Goal: Transaction & Acquisition: Purchase product/service

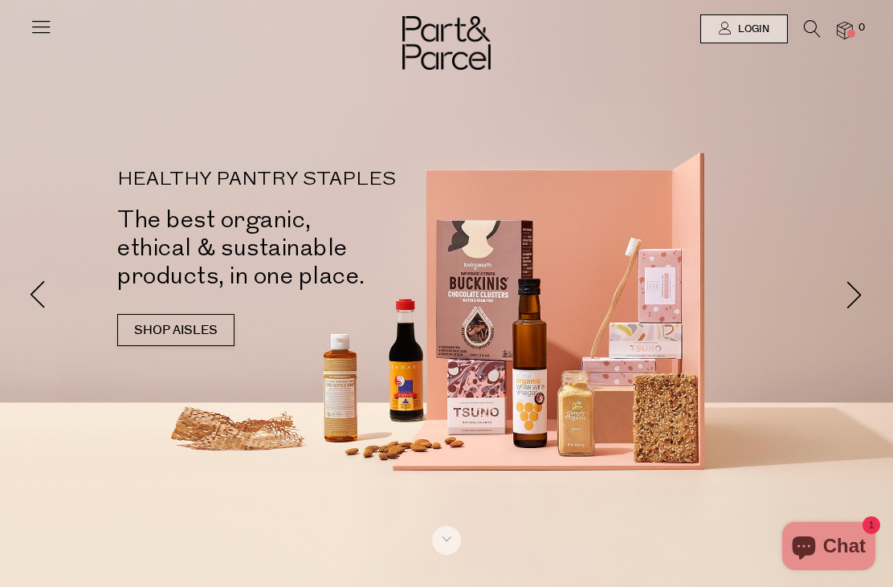
click at [849, 28] on img at bounding box center [845, 31] width 16 height 18
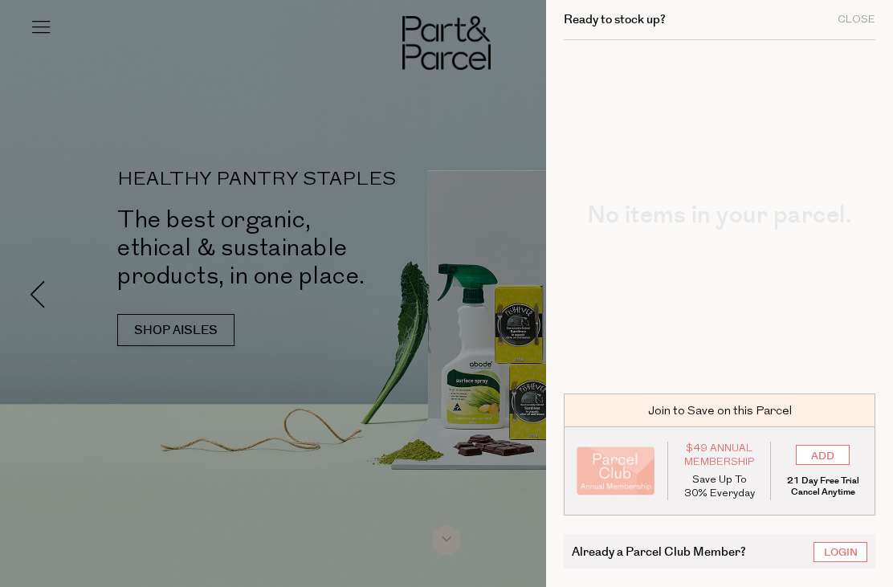
click at [375, 350] on div at bounding box center [446, 293] width 893 height 587
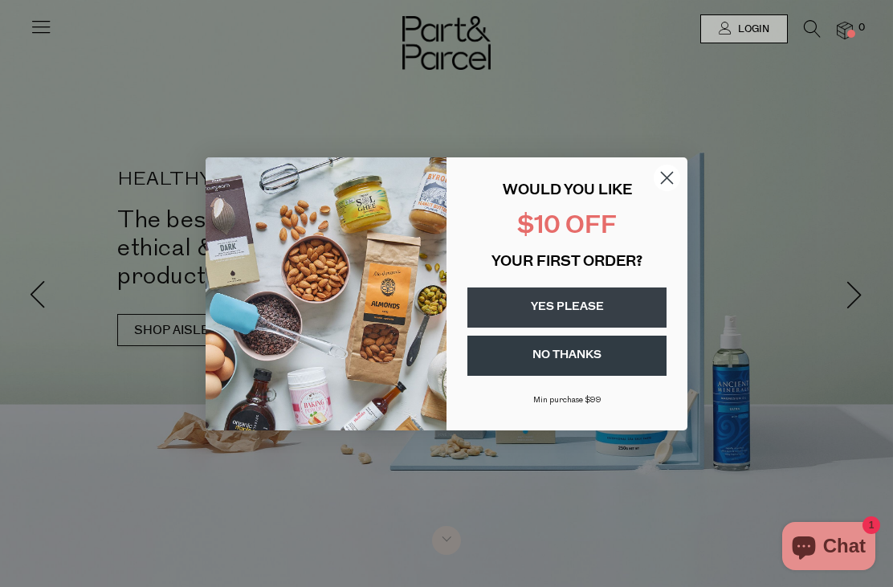
click at [674, 169] on circle "Close dialog" at bounding box center [667, 177] width 27 height 27
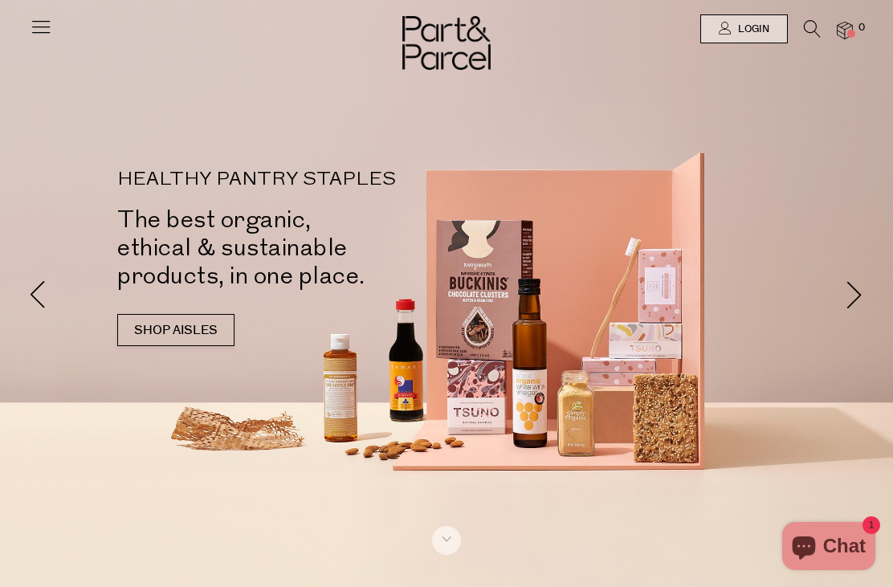
click at [163, 314] on link "SHOP AISLES" at bounding box center [175, 330] width 117 height 32
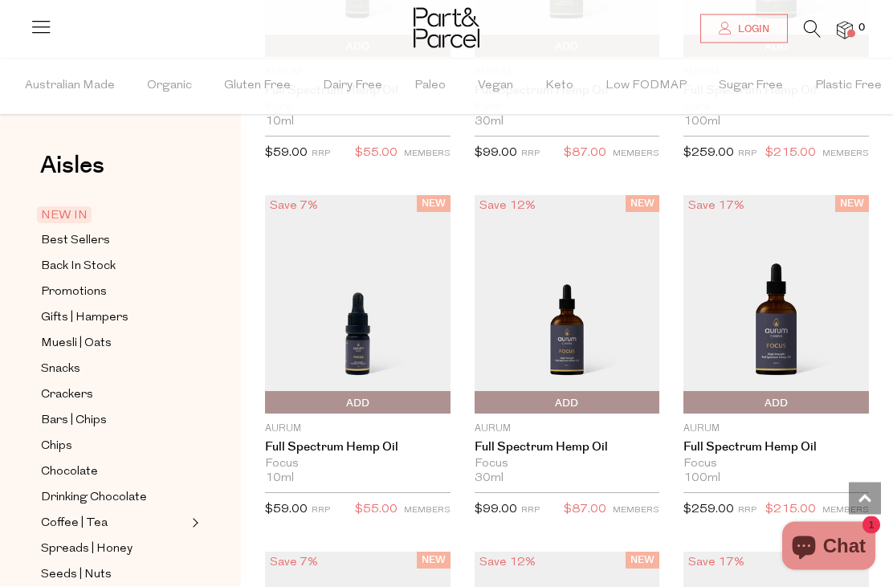
scroll to position [1590, 0]
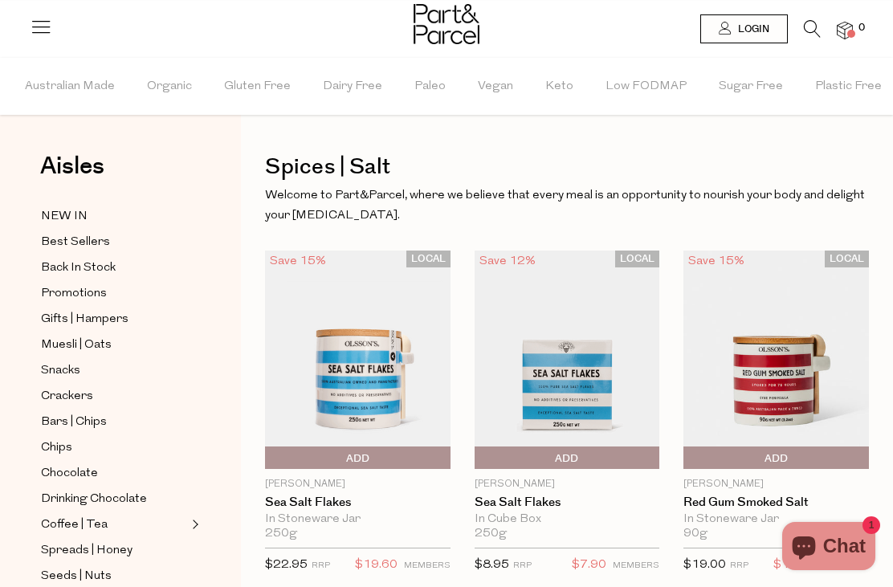
click at [66, 216] on span "NEW IN" at bounding box center [64, 216] width 47 height 19
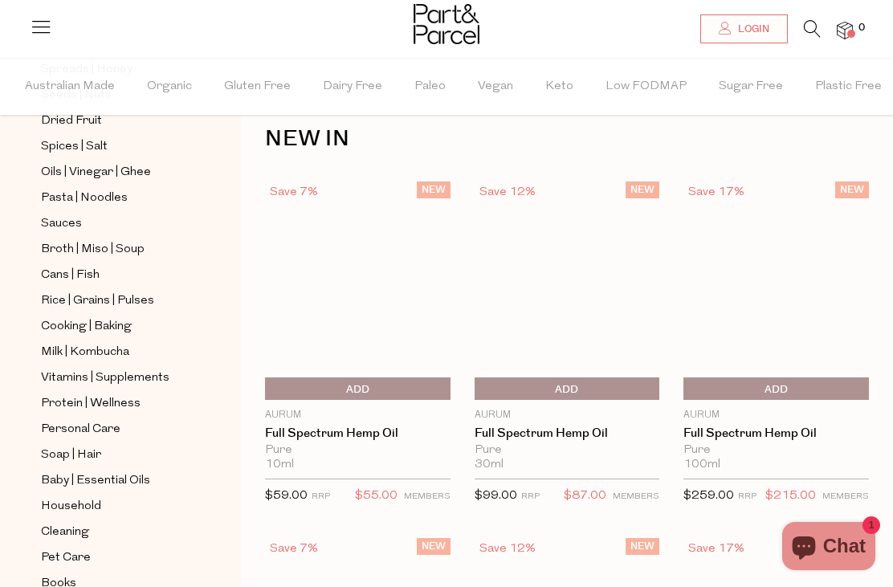
scroll to position [479, 0]
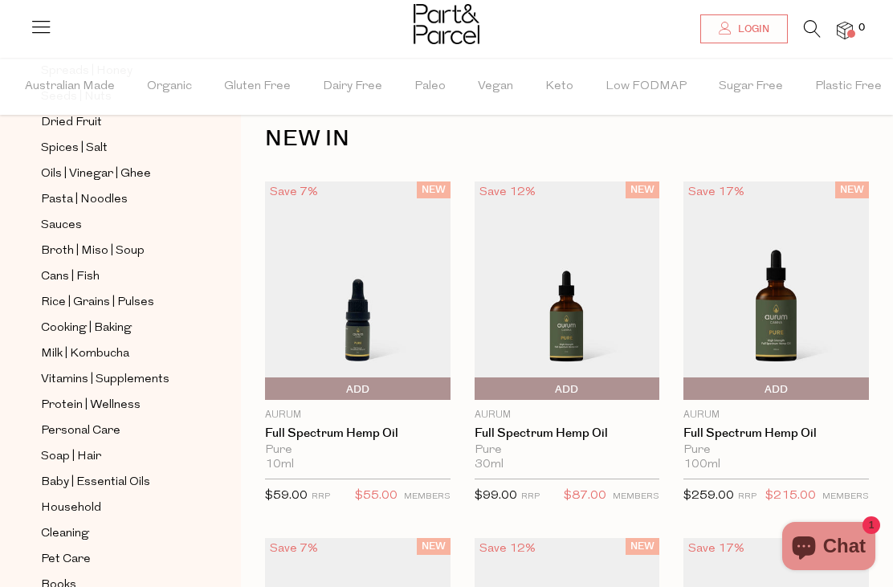
click at [78, 447] on span "Soap | Hair" at bounding box center [71, 456] width 60 height 19
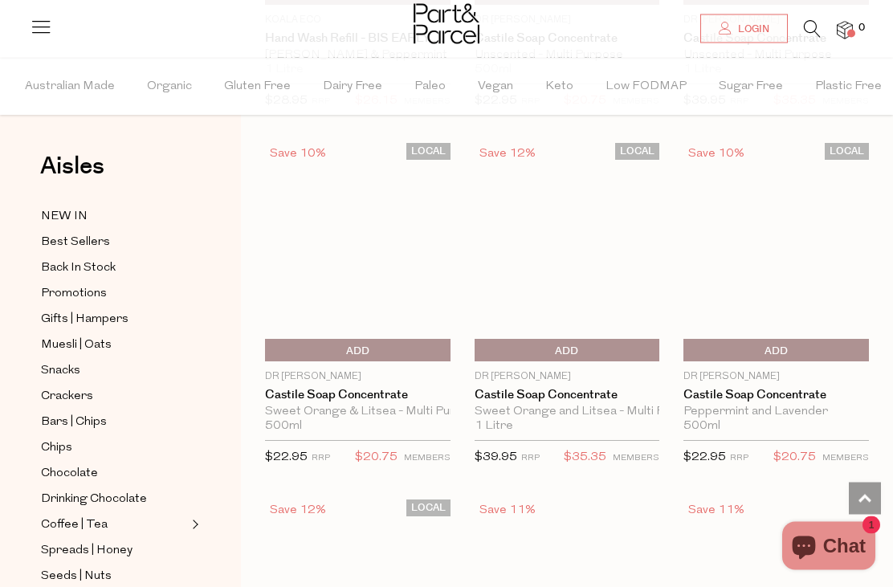
scroll to position [780, 0]
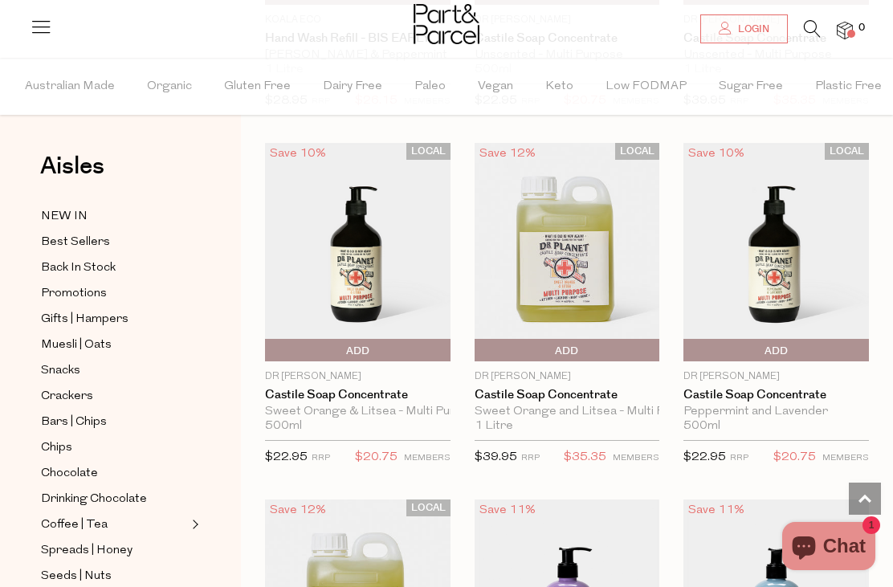
click at [610, 341] on span "Add To Parcel" at bounding box center [568, 351] width 178 height 24
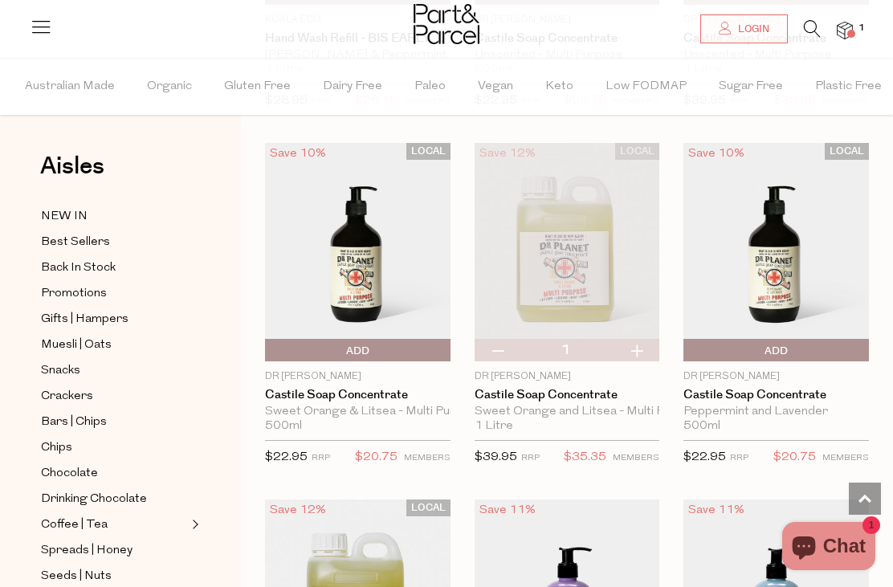
click at [98, 516] on span "Coffee | Tea" at bounding box center [74, 525] width 67 height 19
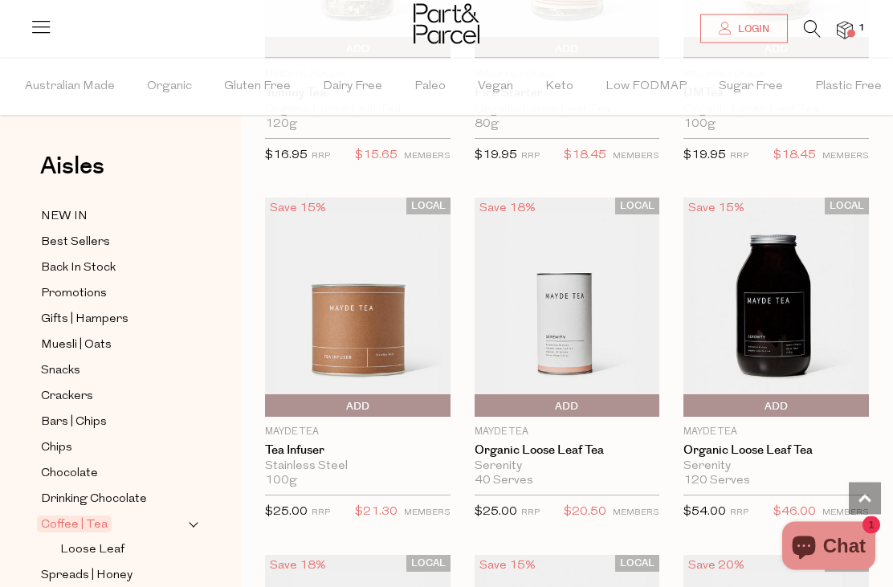
scroll to position [4307, 0]
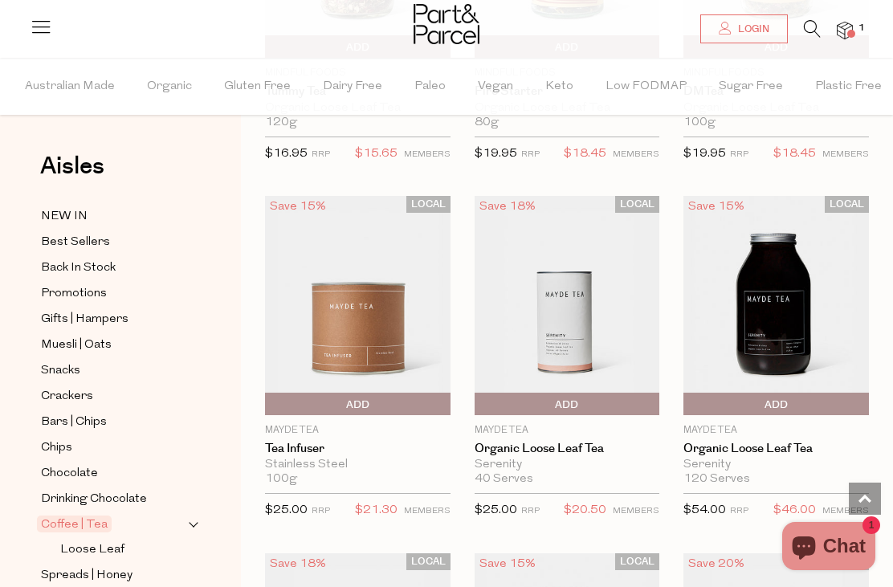
click at [80, 464] on span "Chocolate" at bounding box center [69, 473] width 57 height 19
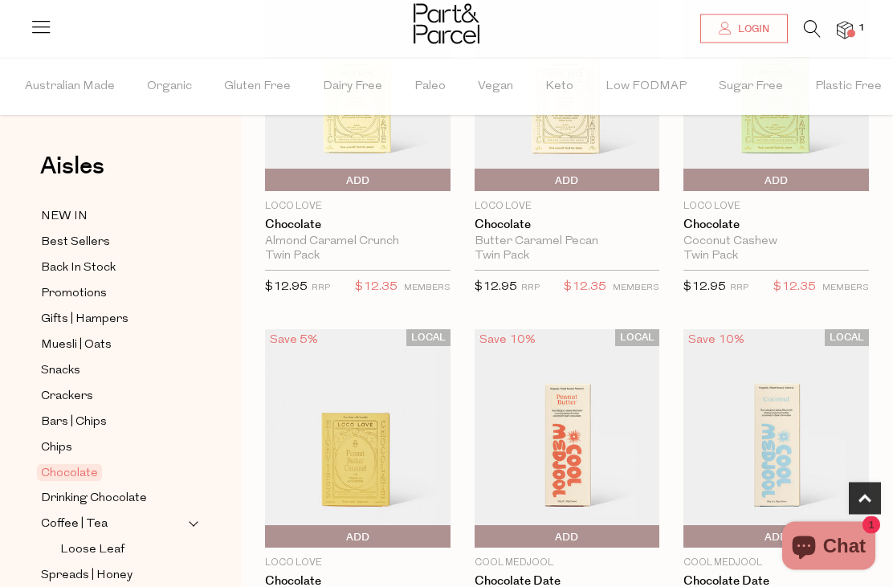
scroll to position [952, 0]
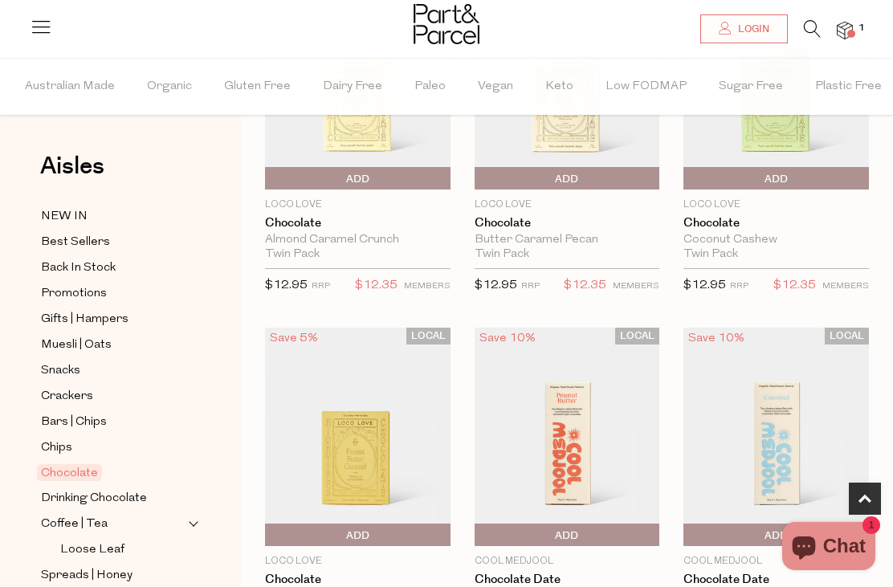
click at [861, 570] on button "Chat 1" at bounding box center [828, 546] width 93 height 48
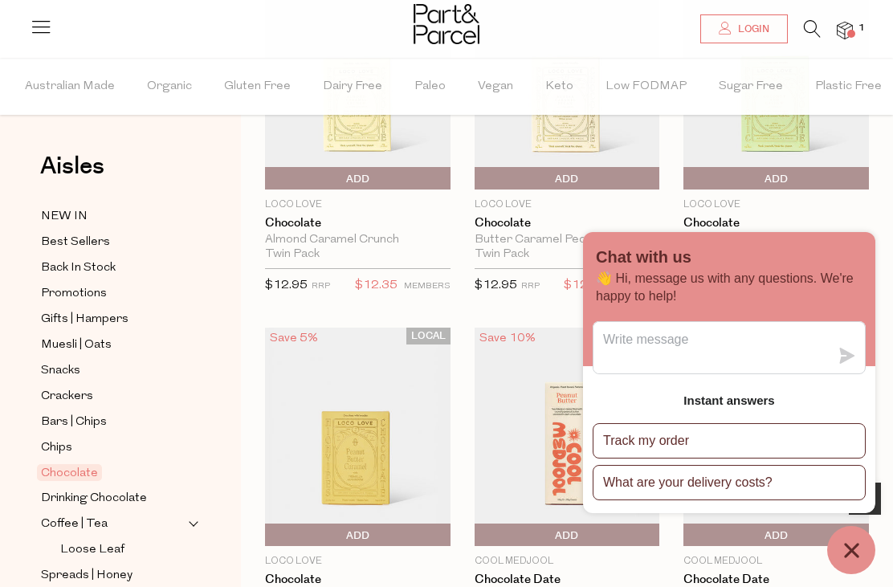
click at [851, 563] on icon "Chat window" at bounding box center [851, 550] width 25 height 25
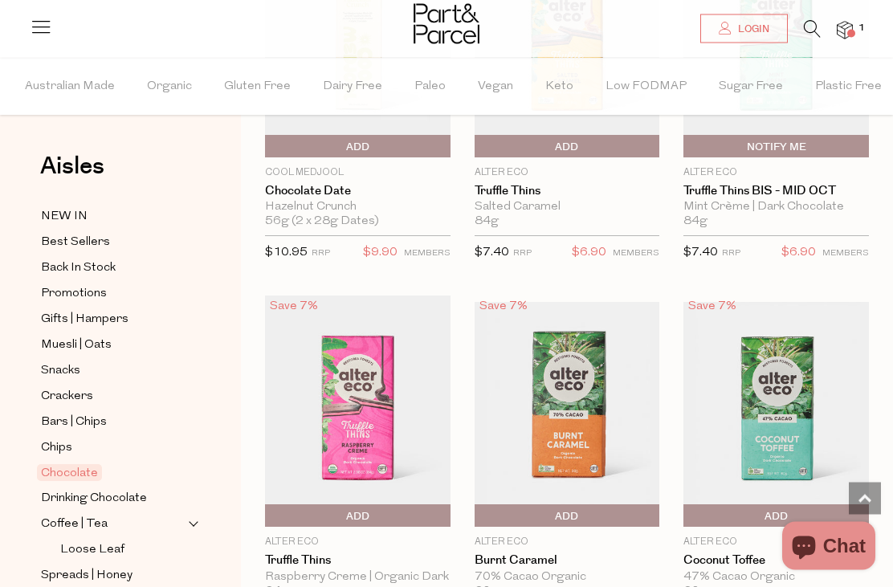
scroll to position [1711, 0]
click at [86, 237] on span "Best Sellers" at bounding box center [75, 242] width 69 height 19
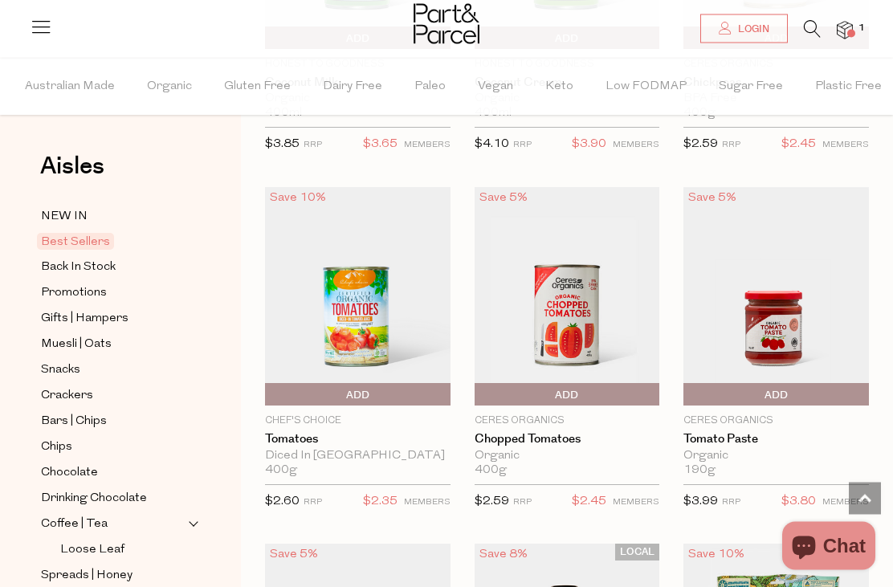
scroll to position [2915, 0]
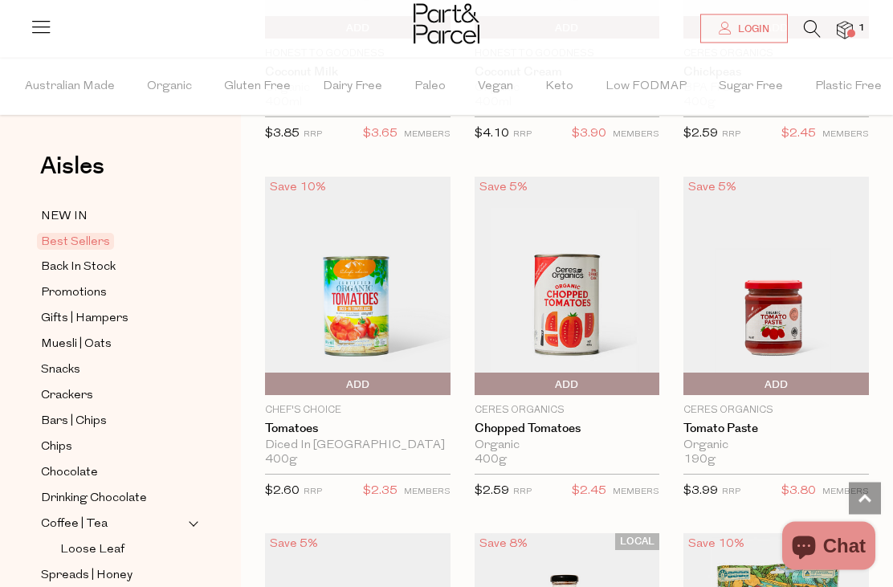
click at [85, 290] on span "Promotions" at bounding box center [74, 293] width 66 height 19
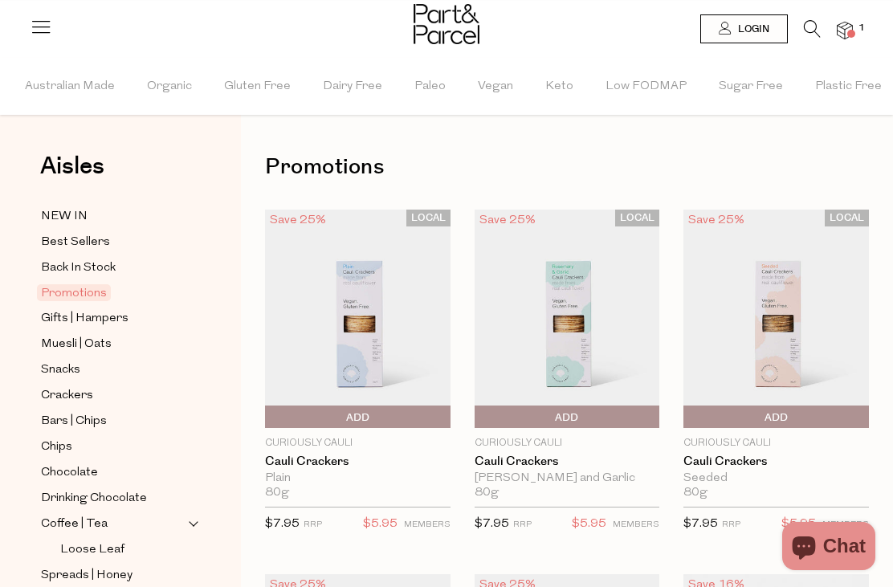
click at [811, 23] on icon at bounding box center [812, 29] width 17 height 18
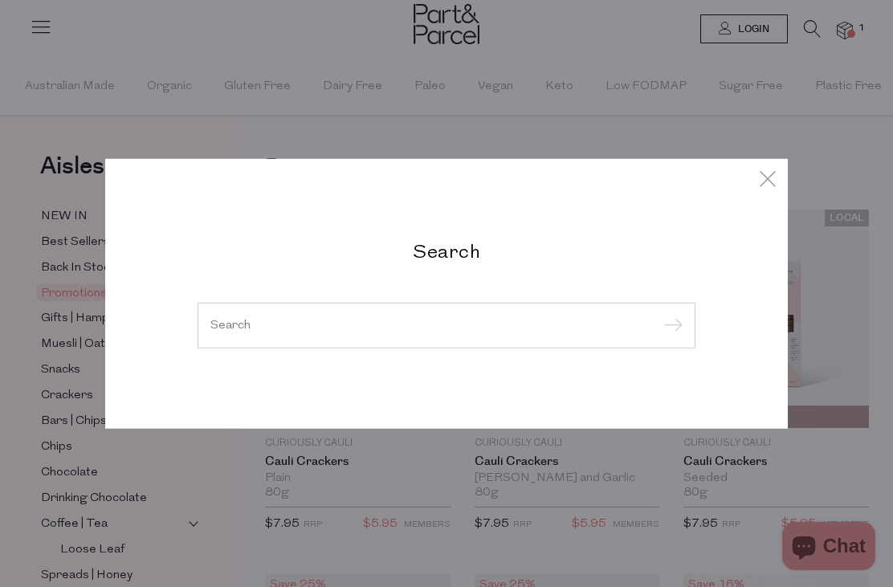
click at [233, 323] on input "search" at bounding box center [446, 325] width 472 height 12
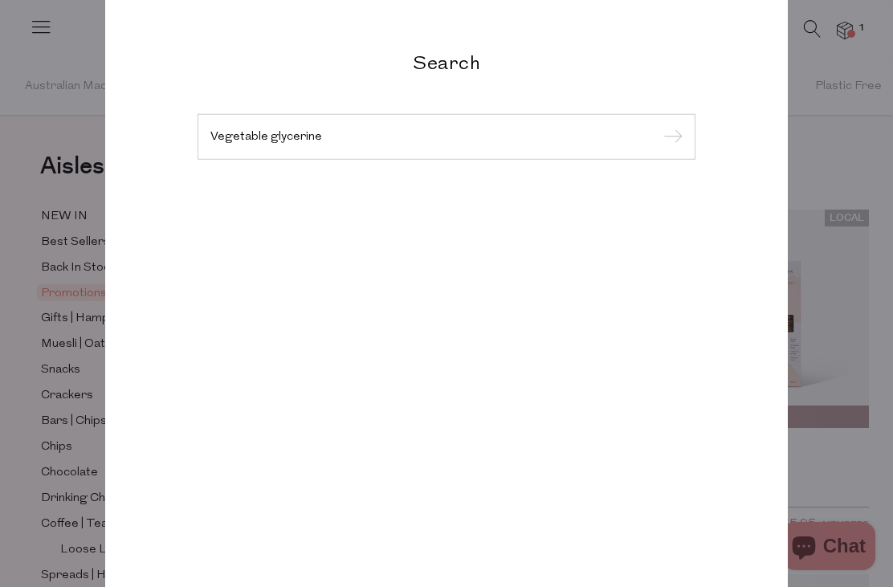
type input "Vegetable glycerine"
click at [670, 149] on input "submit" at bounding box center [671, 137] width 24 height 24
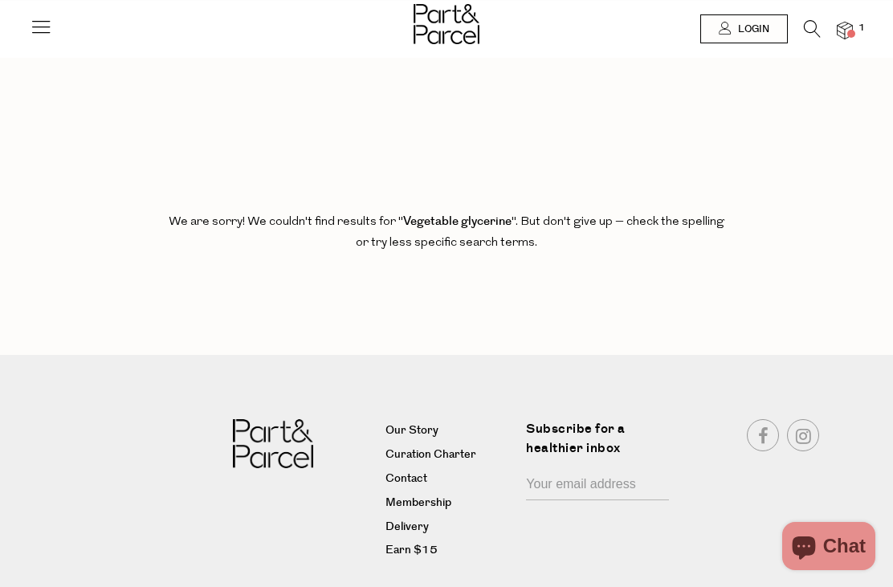
click at [39, 31] on icon at bounding box center [41, 26] width 22 height 22
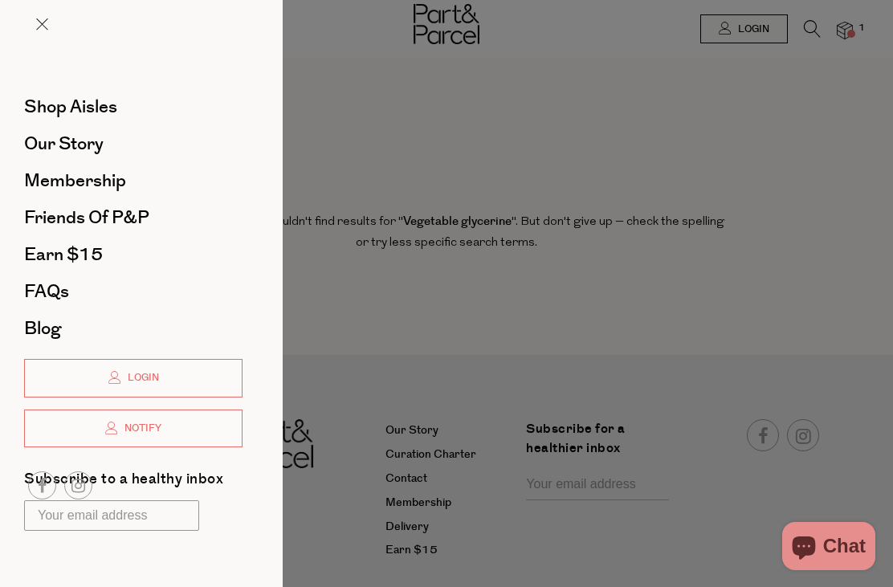
click at [88, 106] on span "Shop Aisles" at bounding box center [70, 107] width 93 height 26
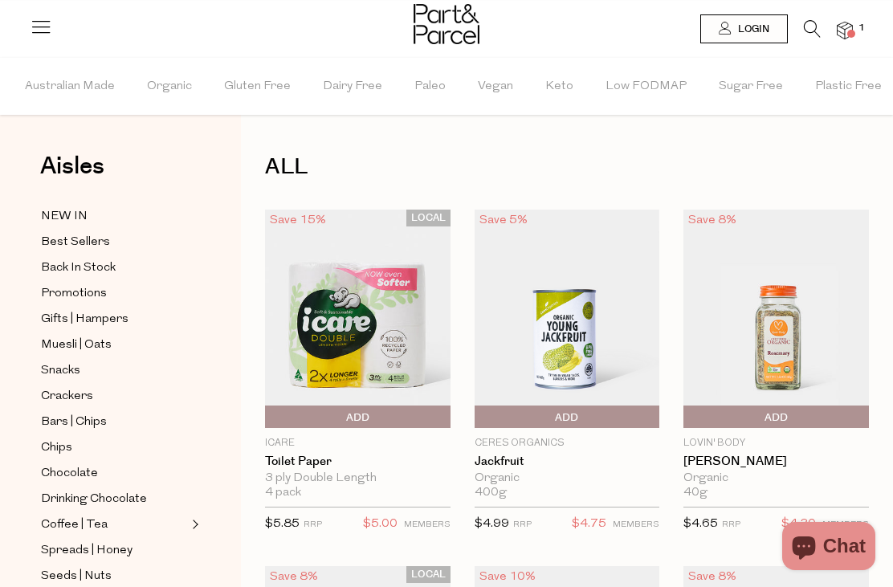
click at [814, 22] on icon at bounding box center [812, 29] width 17 height 18
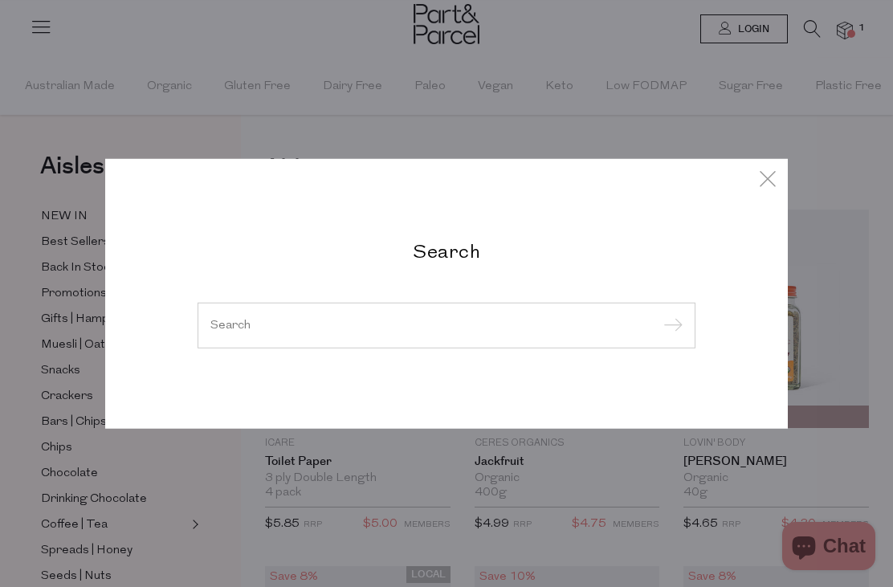
click at [235, 319] on input "search" at bounding box center [446, 325] width 472 height 12
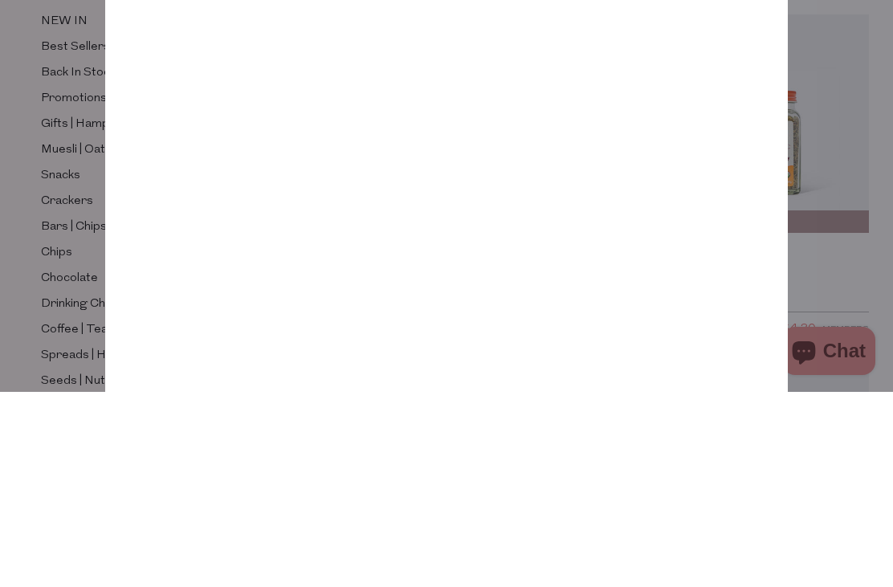
type input "Citric acid"
click at [670, 125] on input "submit" at bounding box center [671, 137] width 24 height 24
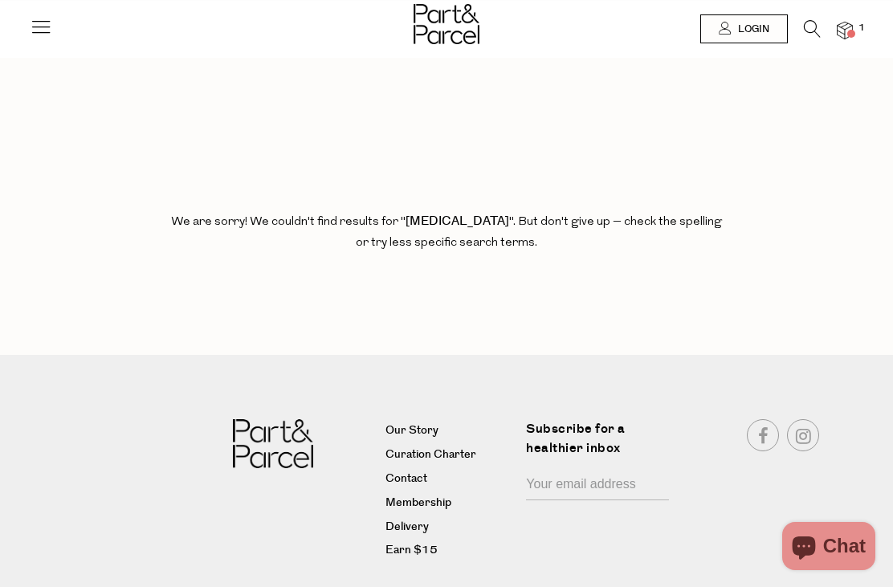
click at [849, 27] on img at bounding box center [845, 31] width 16 height 18
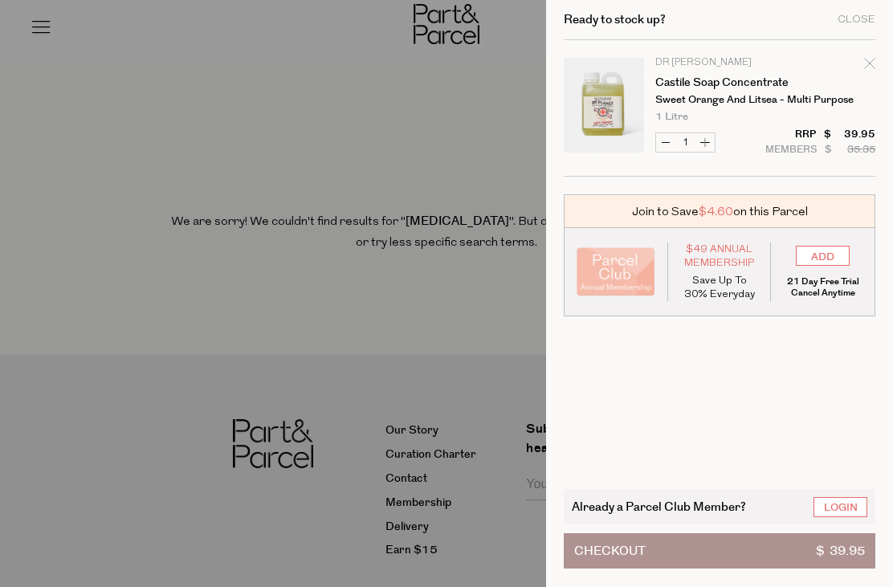
click at [661, 145] on button "Decrease Castile Soap Concentrate" at bounding box center [665, 142] width 19 height 18
type input "0"
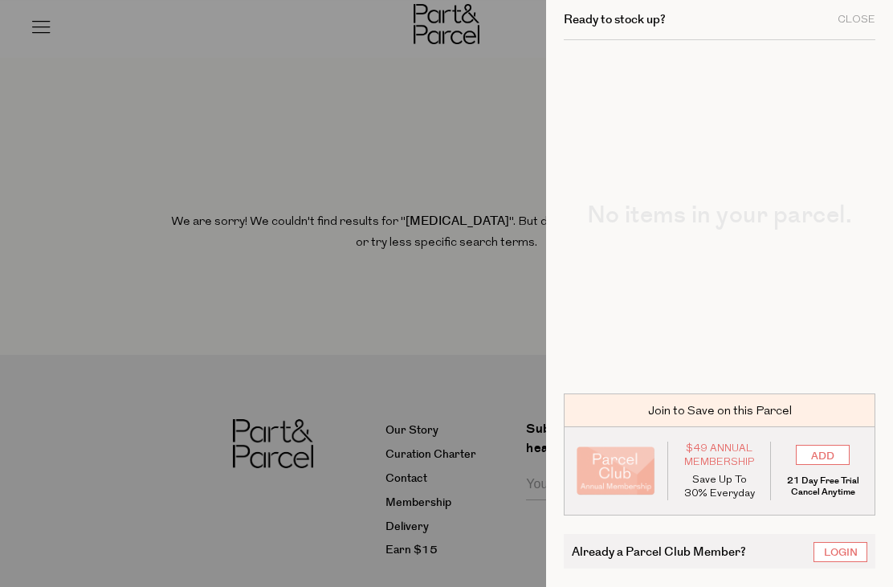
click at [858, 14] on div "Close" at bounding box center [857, 19] width 38 height 10
